Goal: Check status: Check status

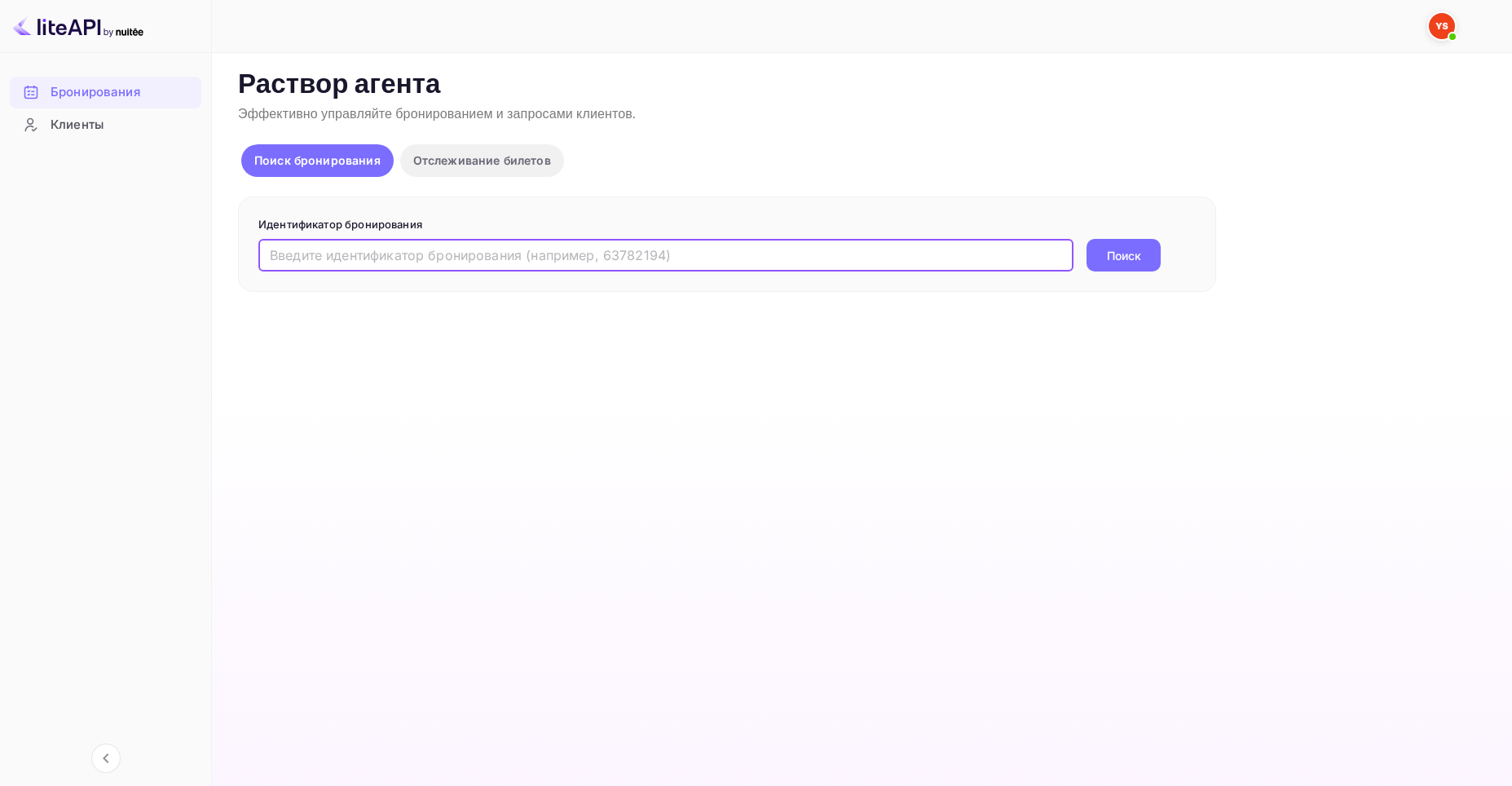
paste input "9496938"
type input "9496938"
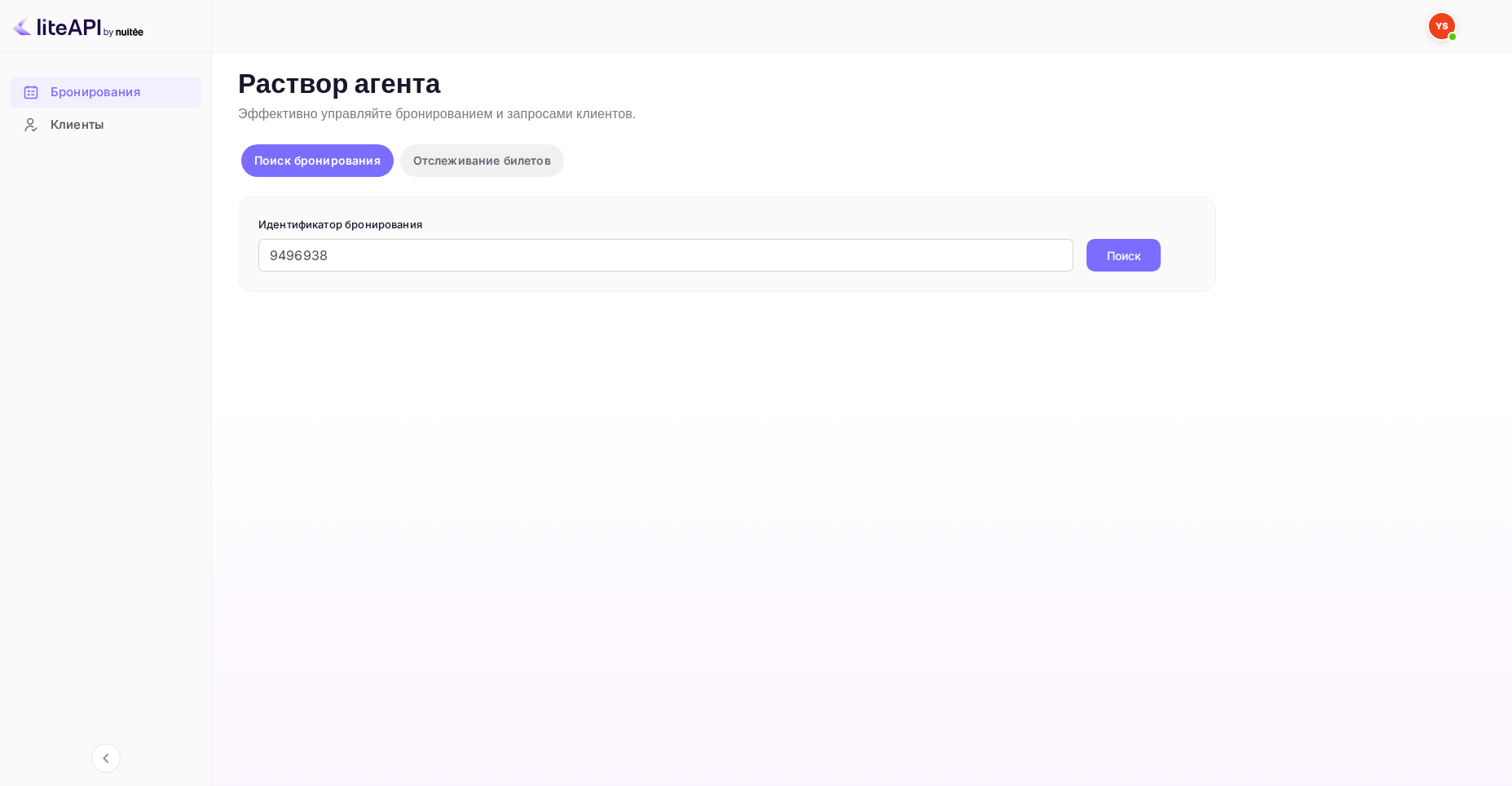
click at [1102, 253] on button "Поиск" at bounding box center [1124, 256] width 74 height 33
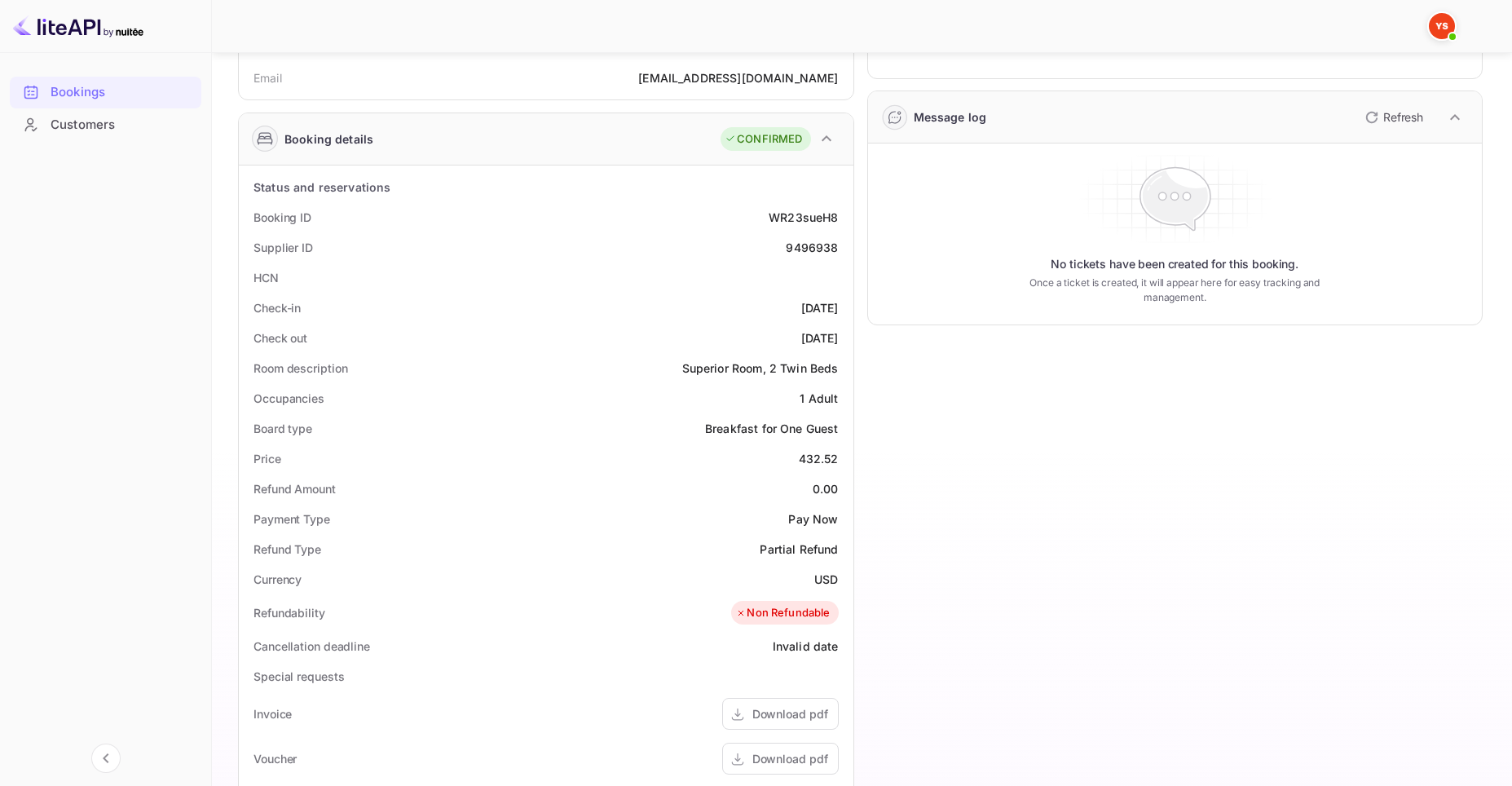
scroll to position [245, 0]
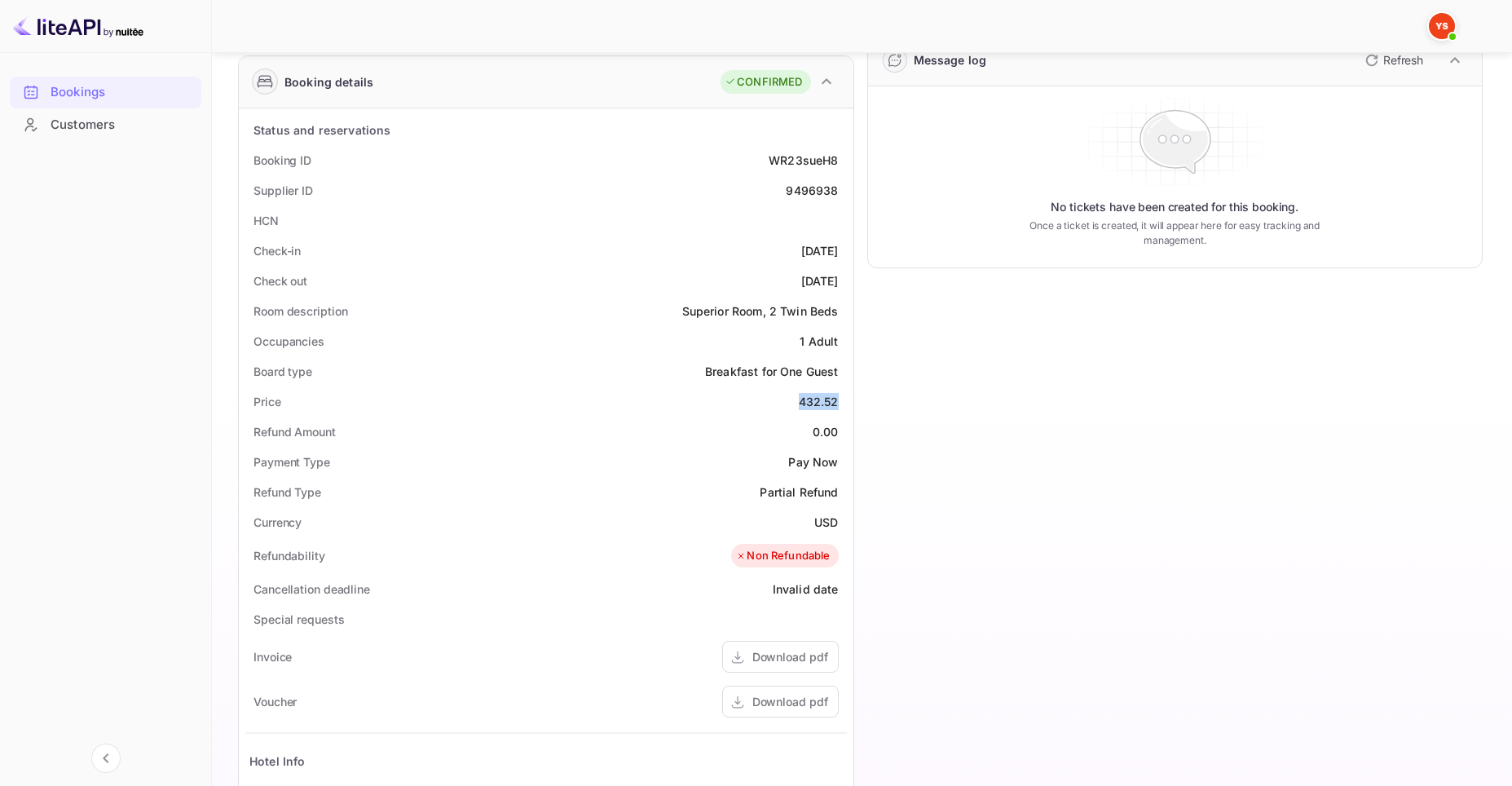
drag, startPoint x: 800, startPoint y: 403, endPoint x: 839, endPoint y: 403, distance: 39.0
click at [839, 403] on div "Price 432.52" at bounding box center [547, 401] width 602 height 30
copy div "432.52"
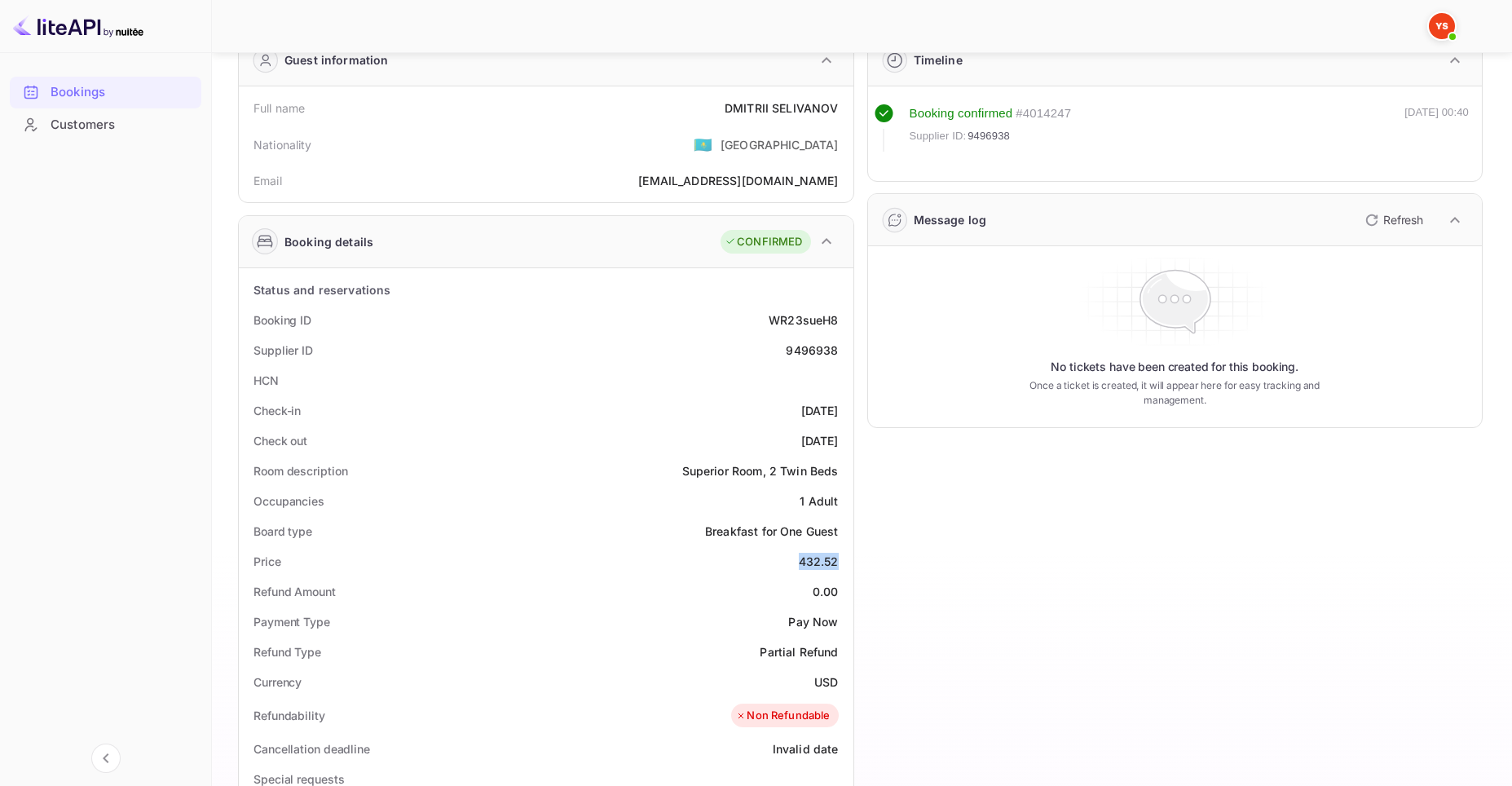
scroll to position [82, 0]
drag, startPoint x: 815, startPoint y: 689, endPoint x: 838, endPoint y: 690, distance: 23.0
click at [838, 690] on ya-tr-span "USD" at bounding box center [827, 684] width 24 height 14
copy ya-tr-span "USD"
